Goal: Find specific page/section: Find specific page/section

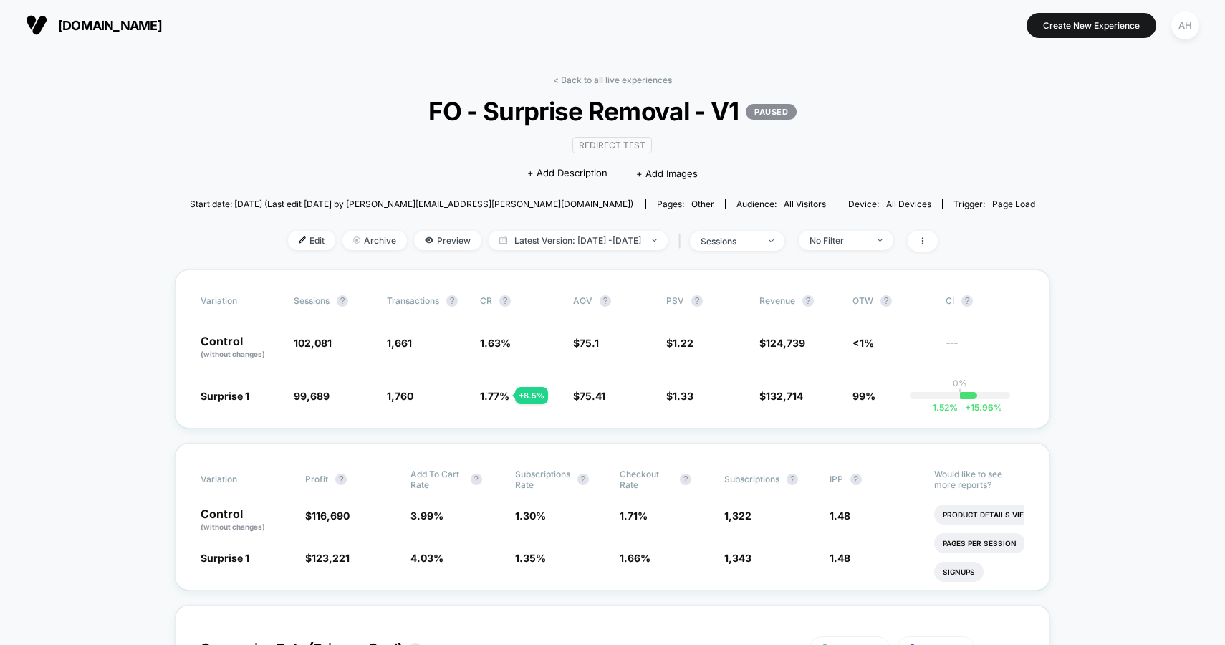
click at [606, 82] on link "< Back to all live experiences" at bounding box center [612, 79] width 119 height 11
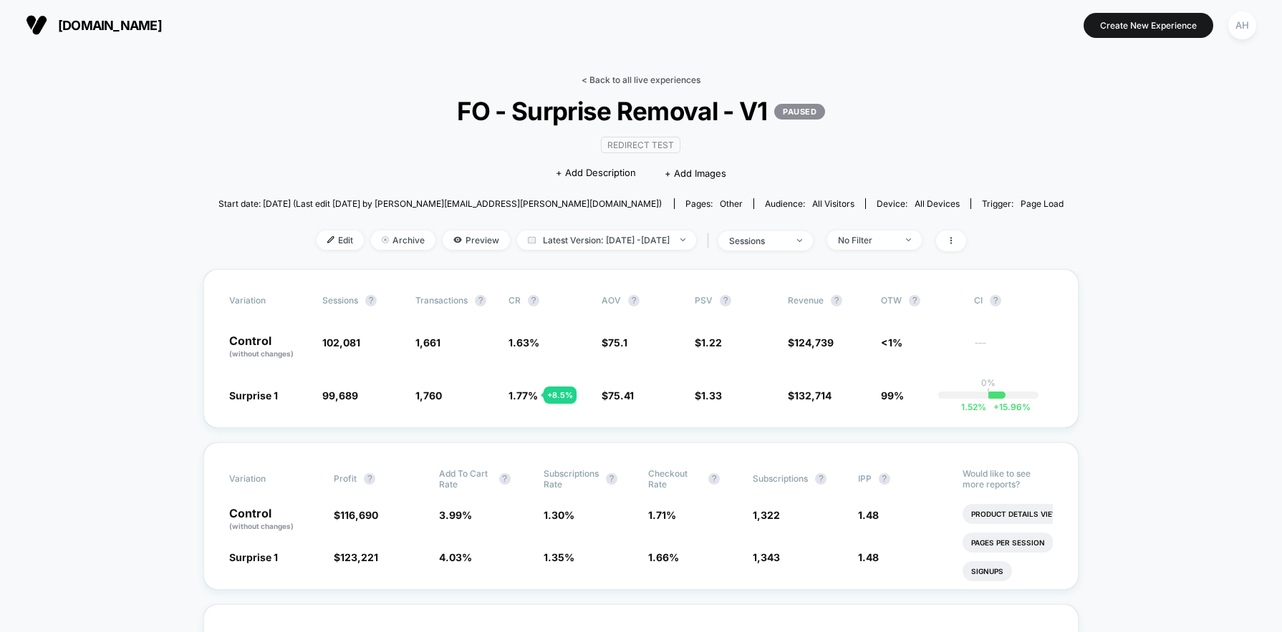
click at [627, 74] on link "< Back to all live experiences" at bounding box center [641, 79] width 119 height 11
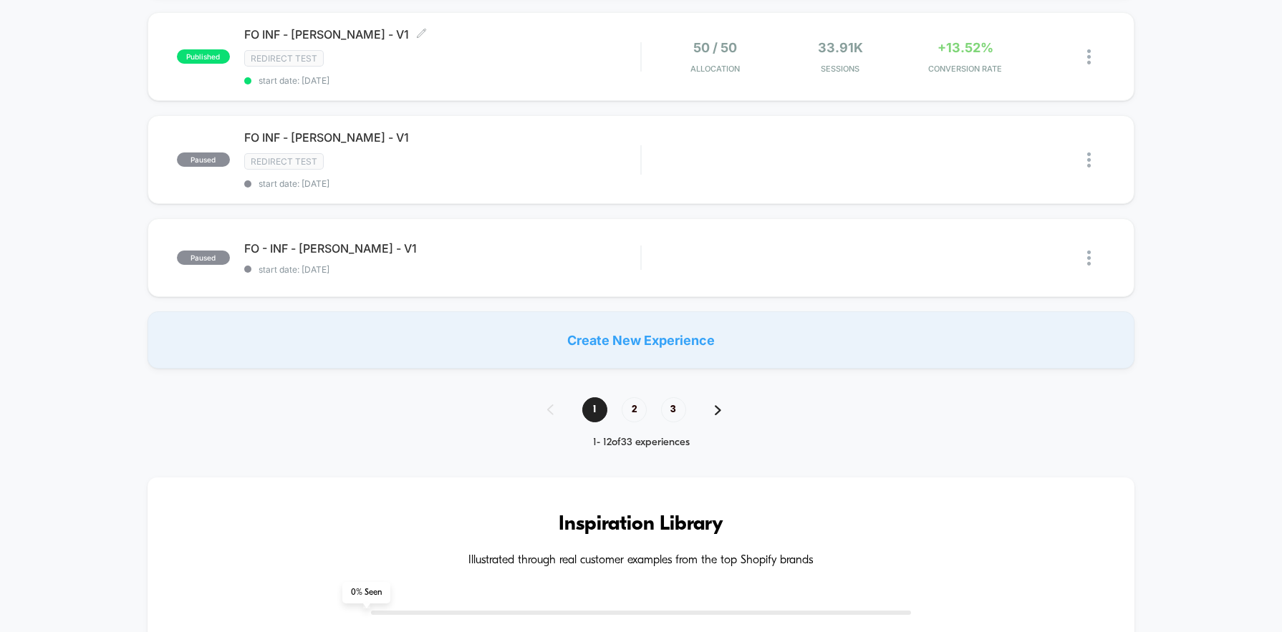
scroll to position [1109, 0]
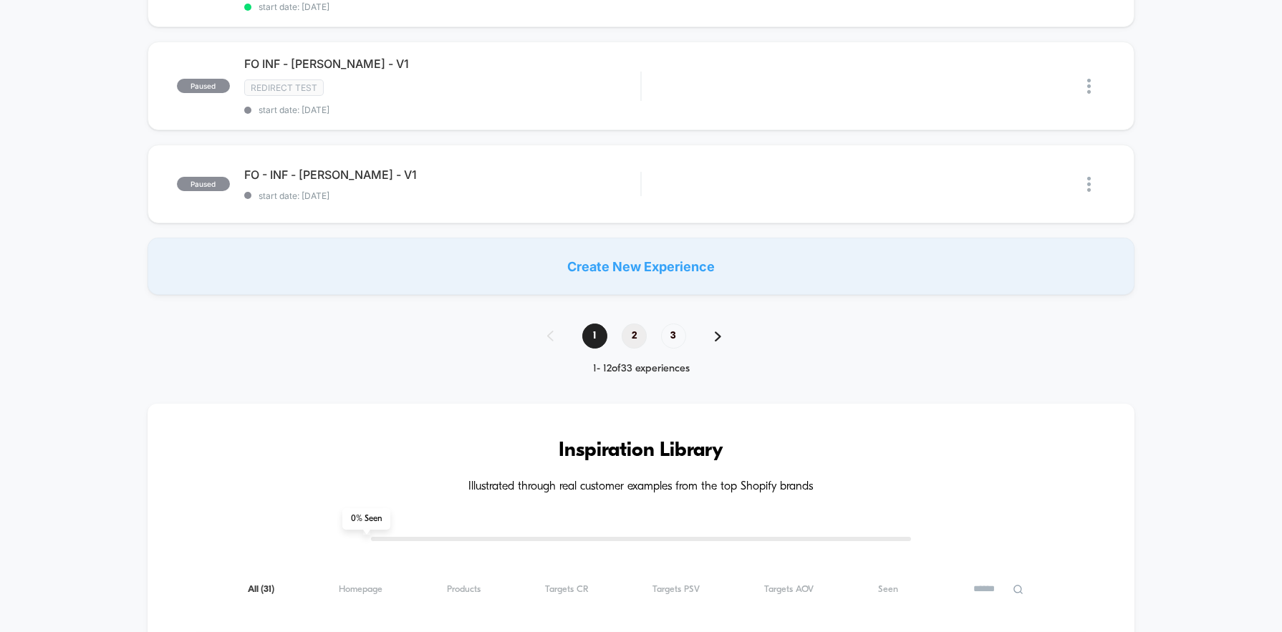
click at [627, 334] on span "2" at bounding box center [634, 336] width 25 height 25
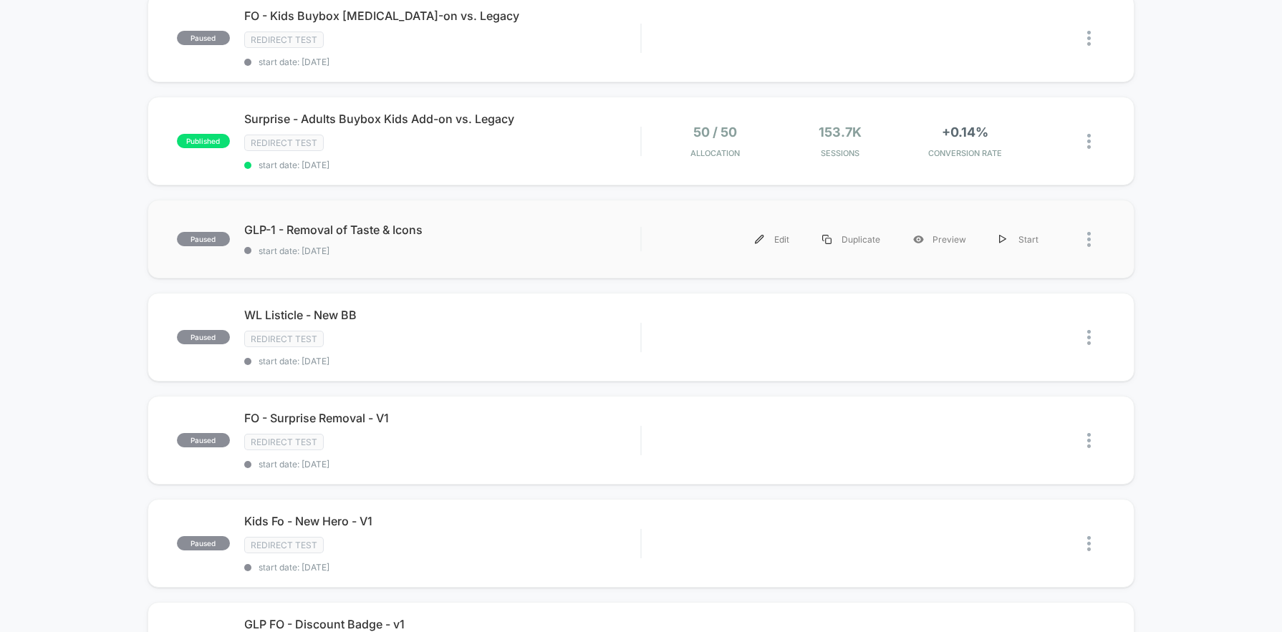
scroll to position [0, 0]
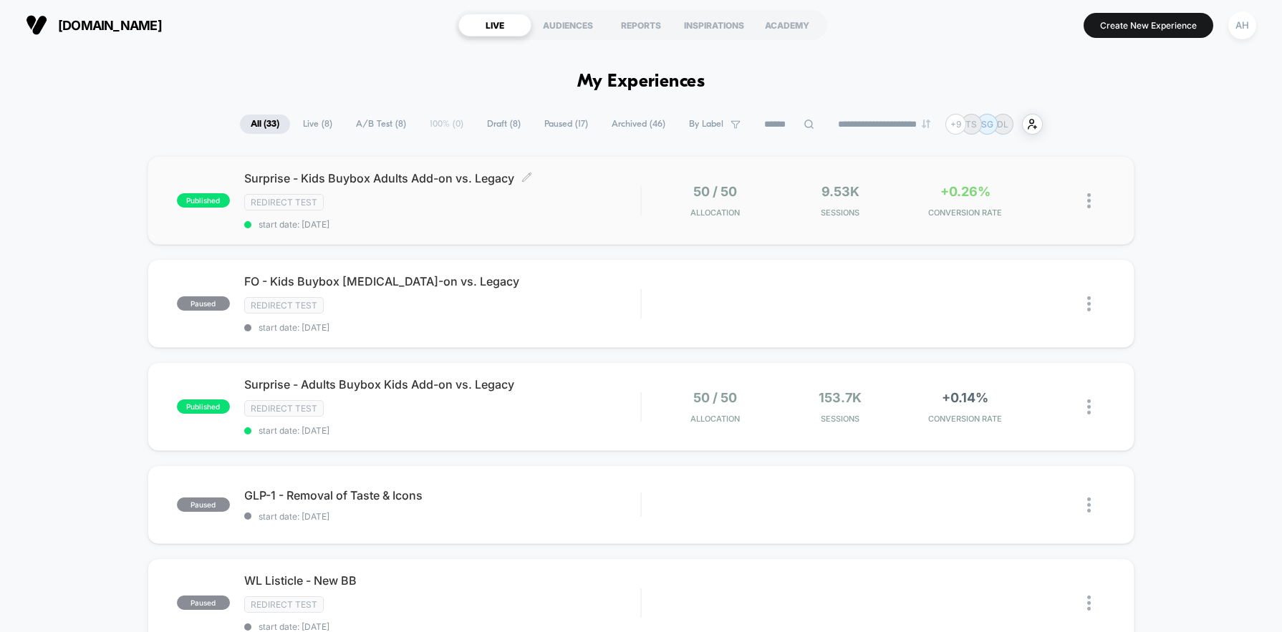
click at [592, 203] on div "Redirect Test" at bounding box center [442, 202] width 396 height 16
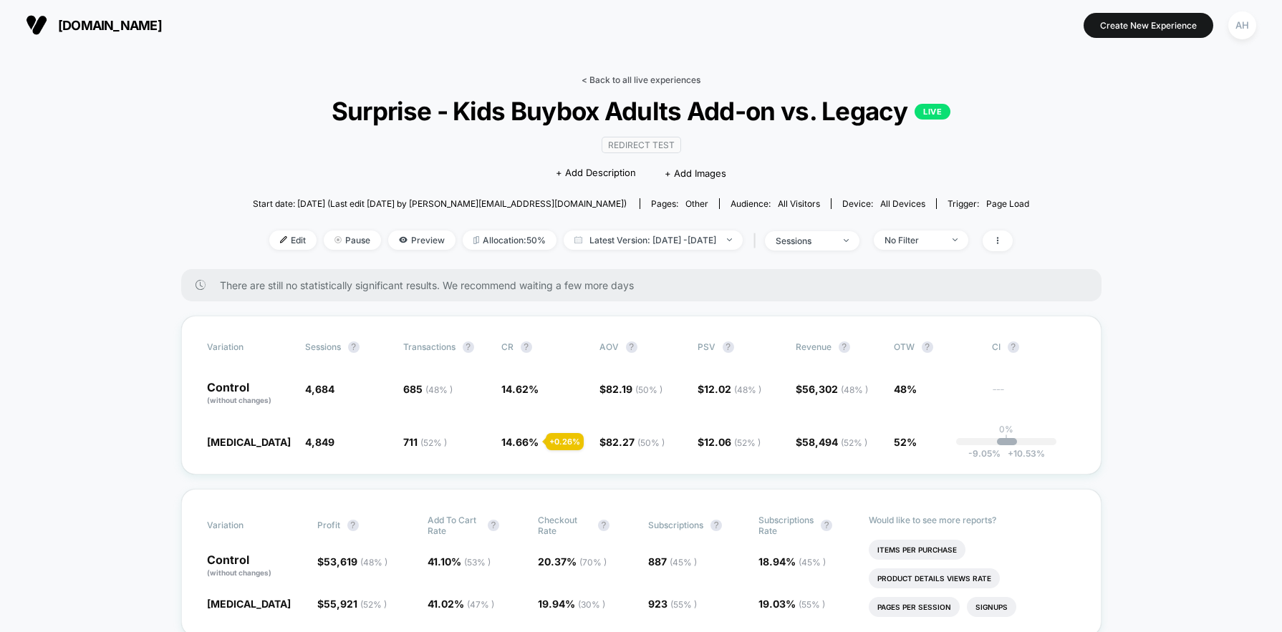
click at [655, 77] on link "< Back to all live experiences" at bounding box center [641, 79] width 119 height 11
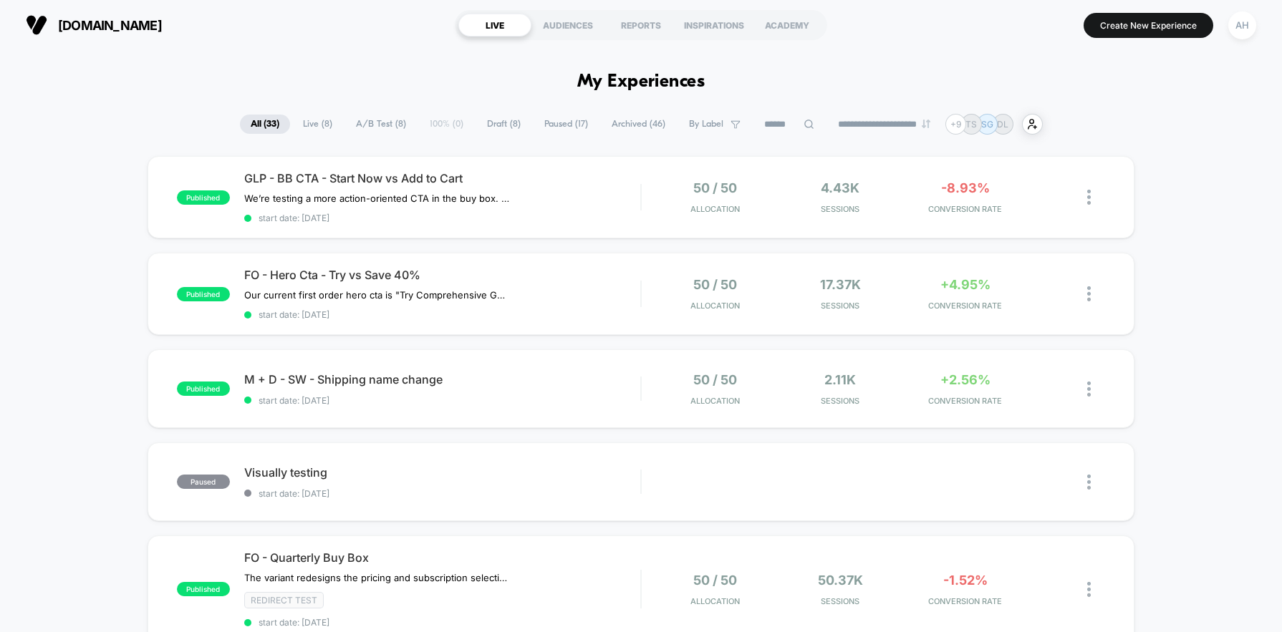
click at [408, 17] on section "[DOMAIN_NAME]" at bounding box center [224, 25] width 406 height 36
